Goal: Transaction & Acquisition: Purchase product/service

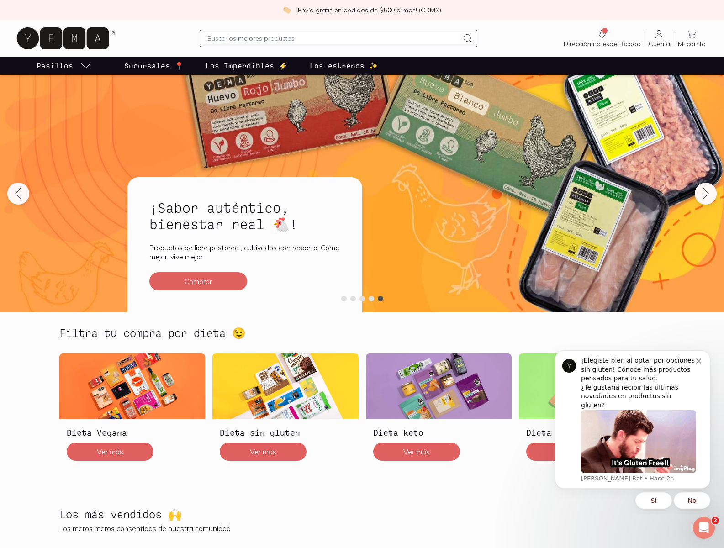
click at [332, 38] on input "text" at bounding box center [332, 38] width 251 height 11
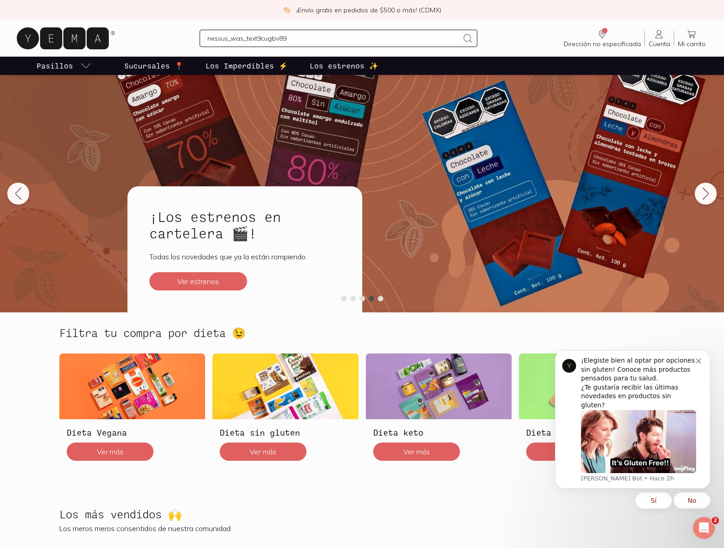
type input "nessus_was_text9cugbv89"
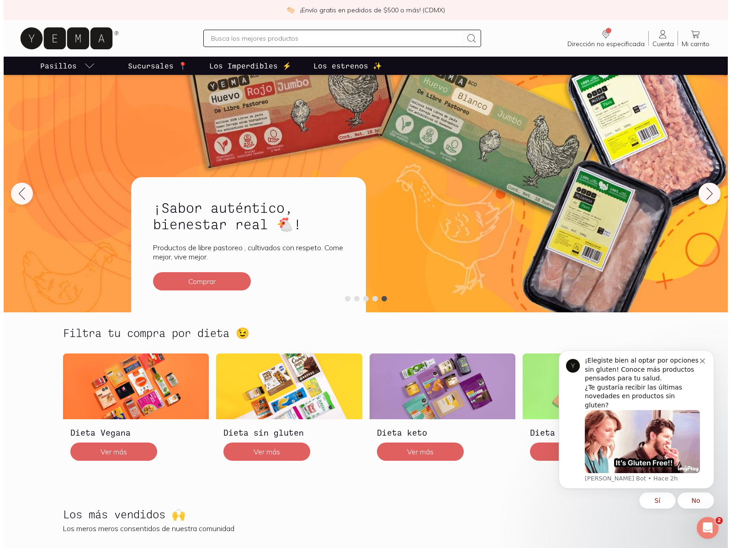
scroll to position [189, 0]
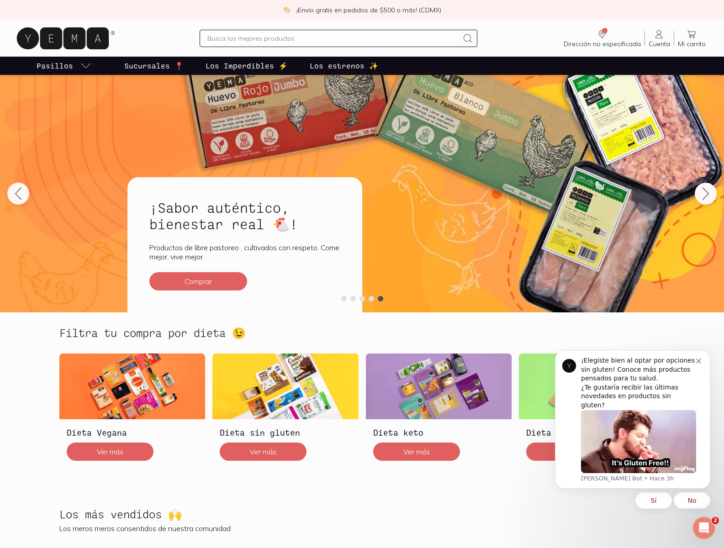
scroll to position [1052, 0]
